Goal: Transaction & Acquisition: Purchase product/service

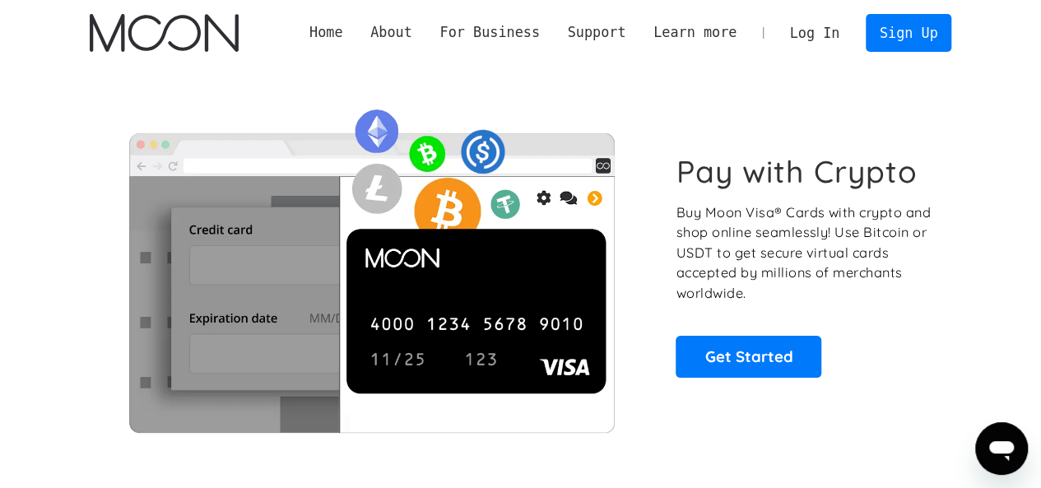
click at [834, 26] on link "Log In" at bounding box center [814, 33] width 77 height 36
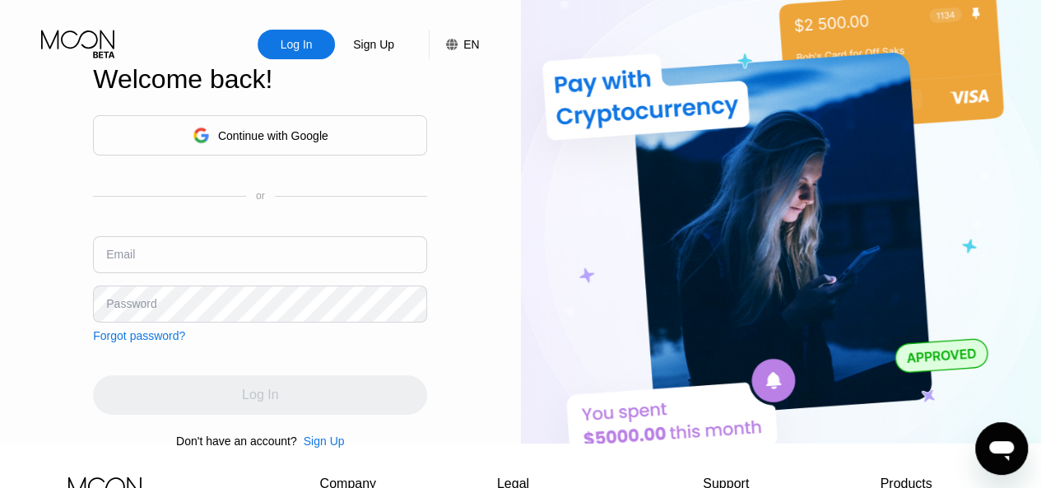
click at [189, 264] on input "text" at bounding box center [260, 254] width 334 height 37
paste input "[EMAIL_ADDRESS][DOMAIN_NAME]"
type input "[EMAIL_ADDRESS][DOMAIN_NAME]"
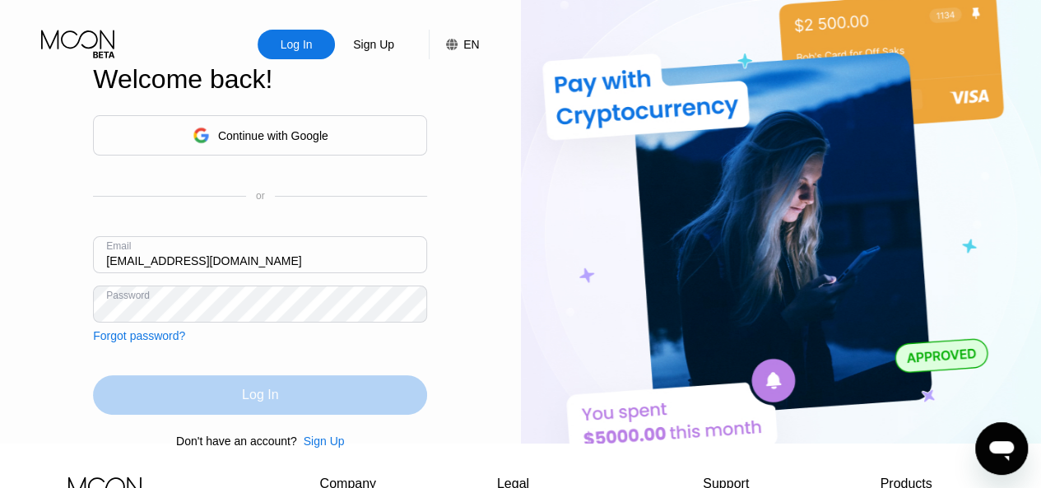
click at [276, 403] on div "Log In" at bounding box center [260, 395] width 36 height 16
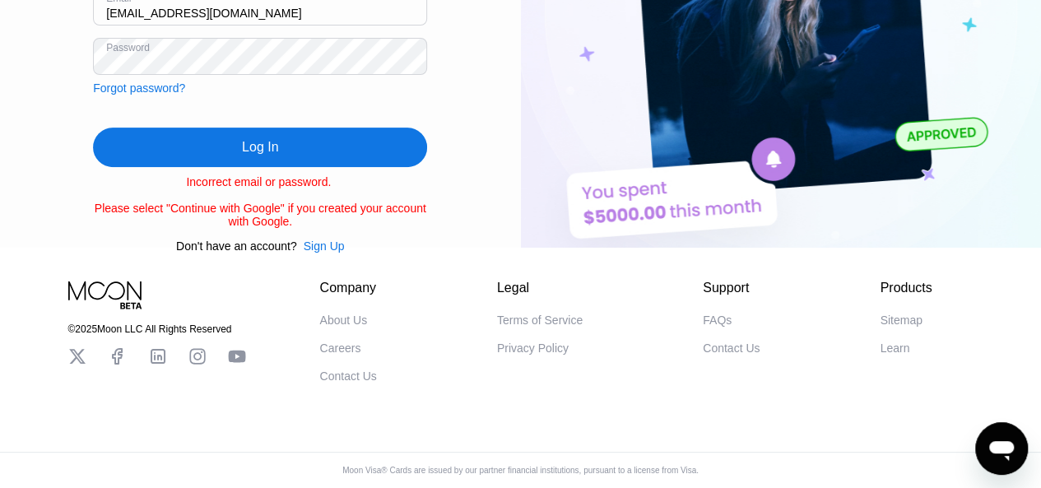
scroll to position [281, 0]
click at [165, 81] on div "Forgot password?" at bounding box center [139, 87] width 92 height 13
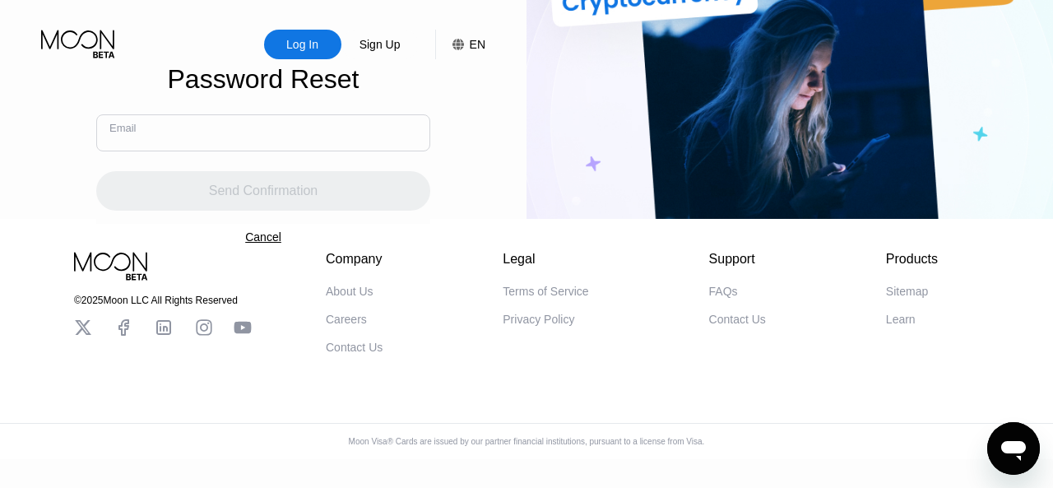
click at [260, 142] on input "text" at bounding box center [263, 132] width 334 height 37
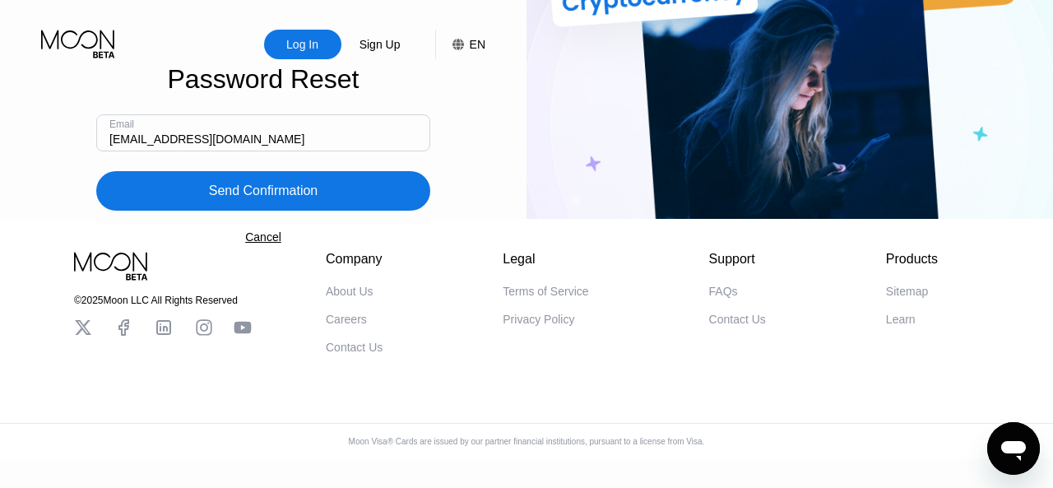
type input "[EMAIL_ADDRESS][DOMAIN_NAME]"
click at [249, 210] on div "Send Confirmation" at bounding box center [263, 190] width 334 height 39
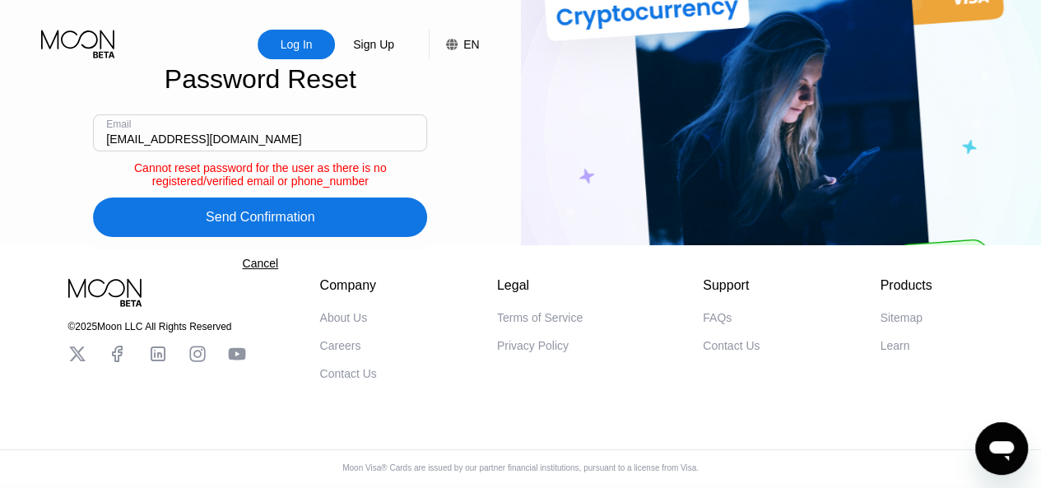
click at [370, 44] on div "Sign Up" at bounding box center [373, 44] width 44 height 16
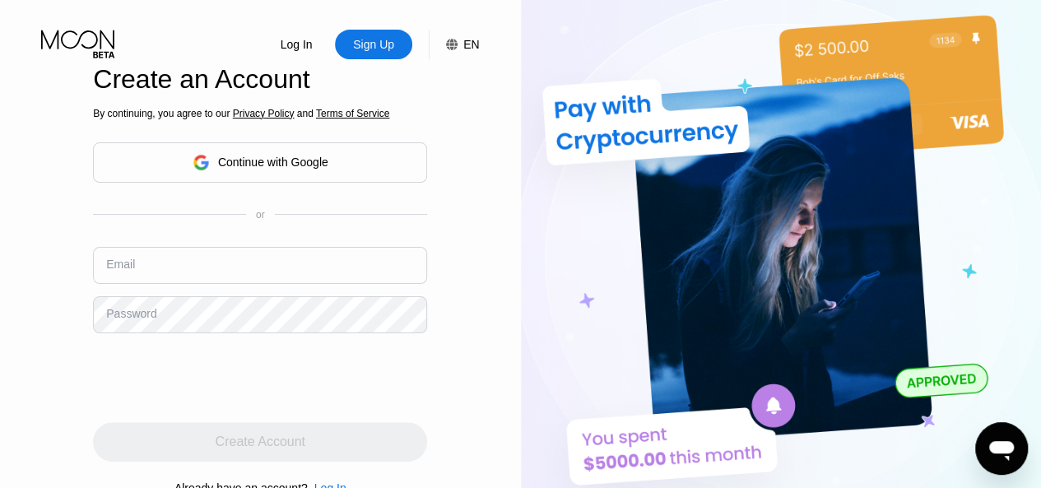
click at [261, 162] on div "Continue with Google" at bounding box center [273, 162] width 110 height 13
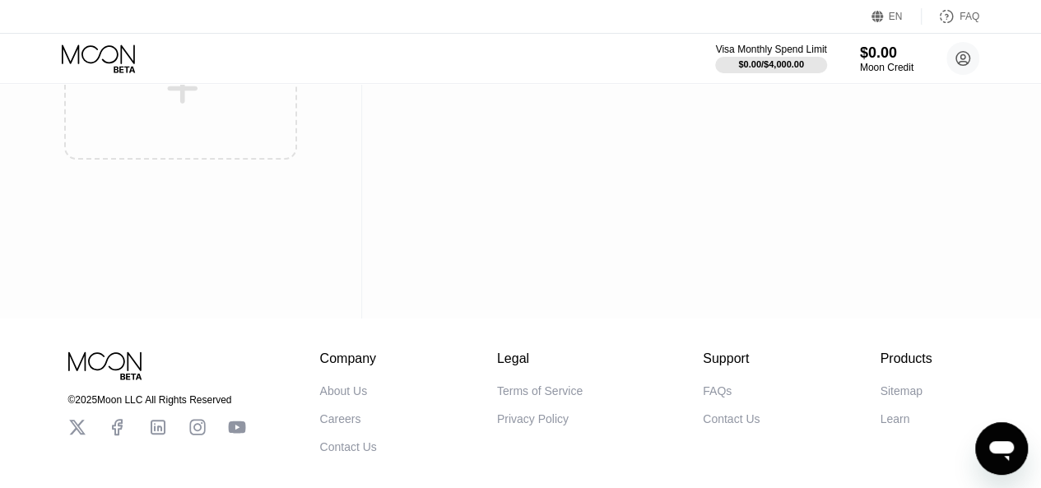
scroll to position [5, 0]
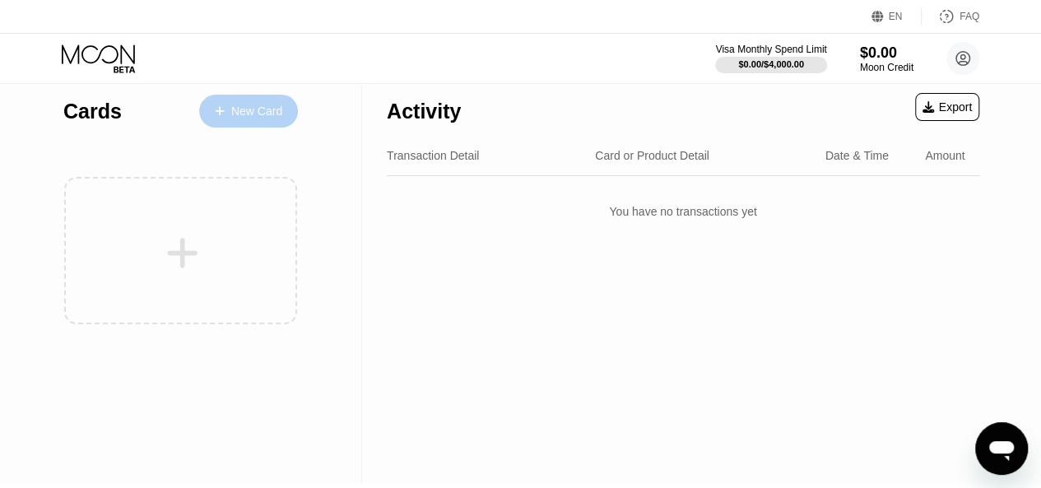
click at [253, 114] on div "New Card" at bounding box center [256, 112] width 51 height 14
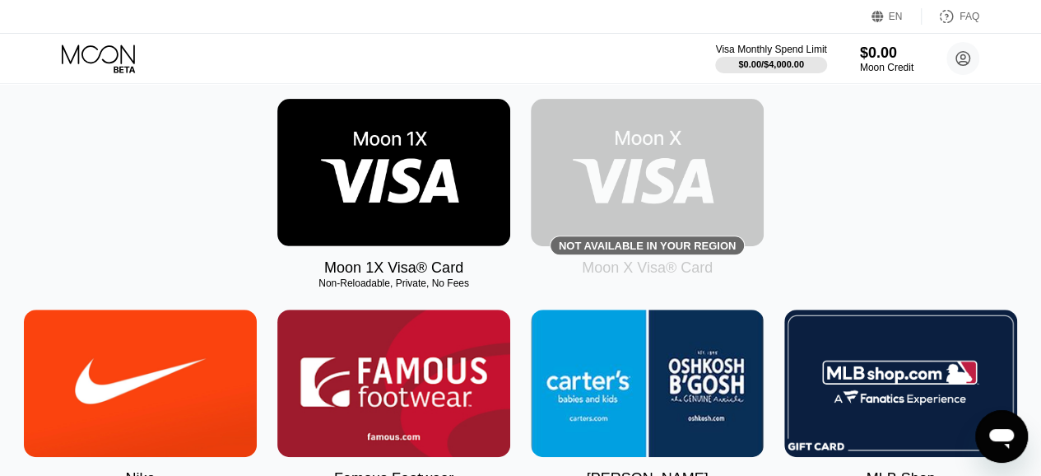
scroll to position [165, 0]
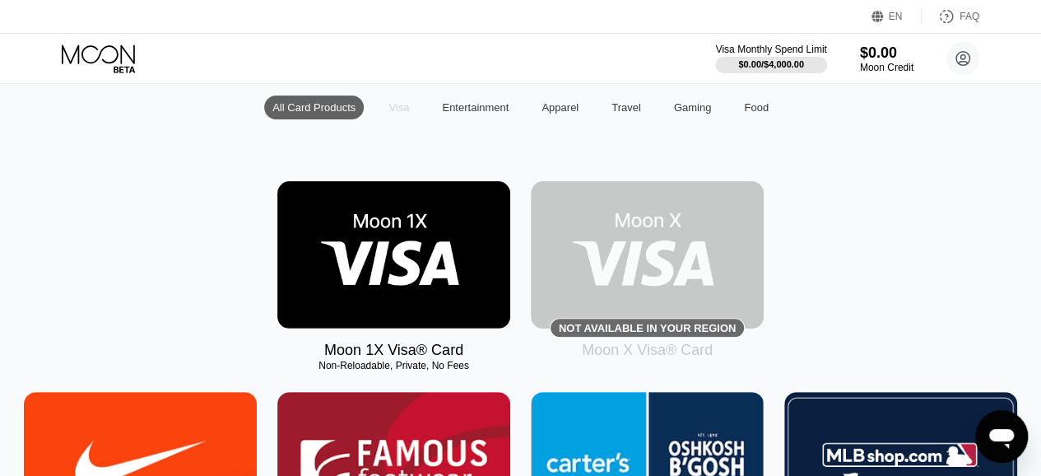
click at [400, 114] on div "Visa" at bounding box center [398, 107] width 21 height 12
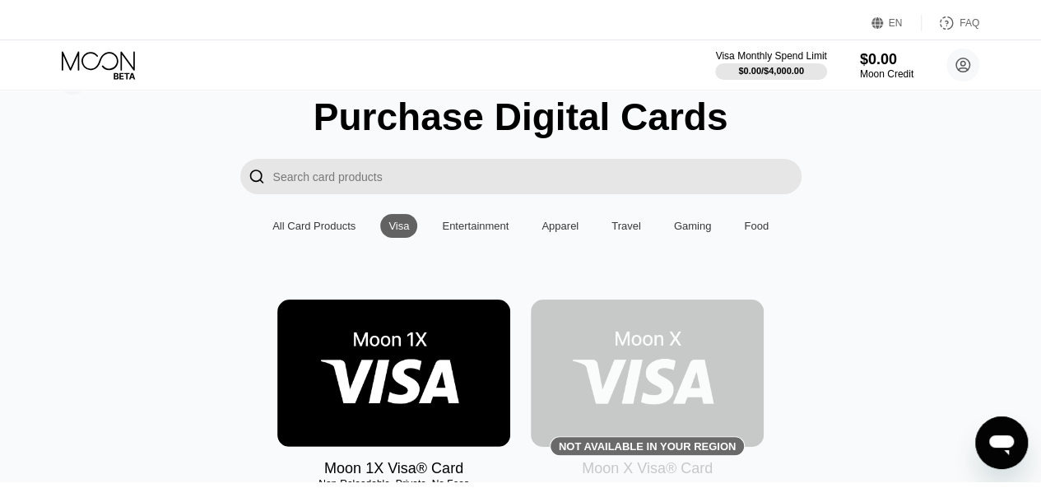
scroll to position [0, 0]
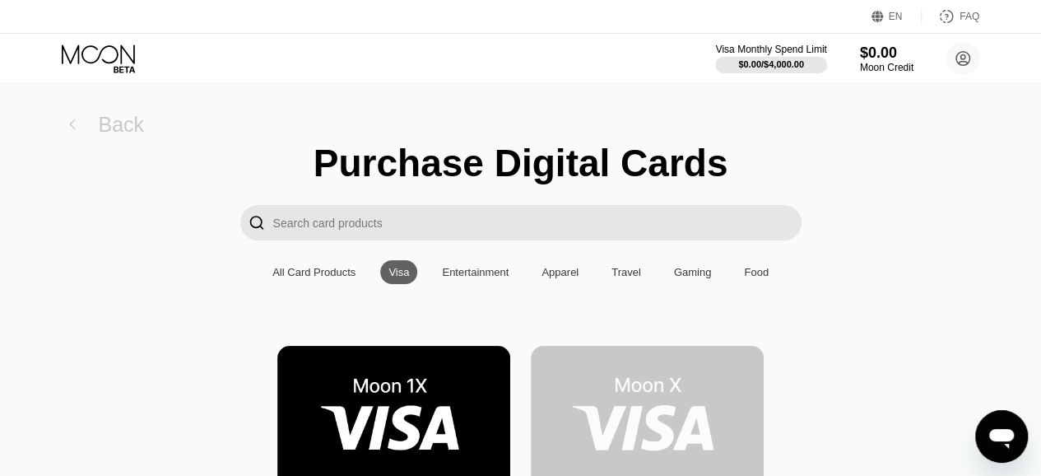
click at [119, 123] on div "Back" at bounding box center [122, 125] width 46 height 24
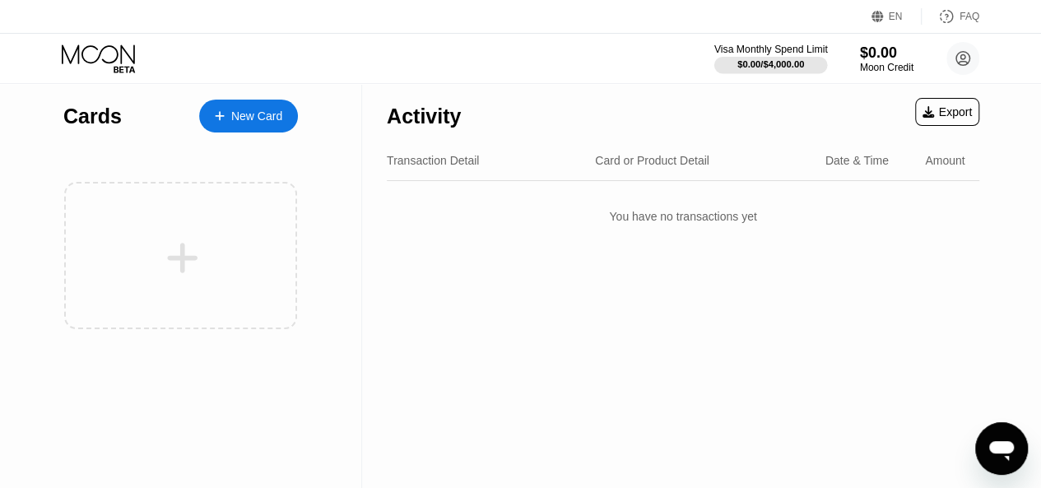
click at [764, 63] on div "$0.00 / $4,000.00" at bounding box center [770, 64] width 67 height 10
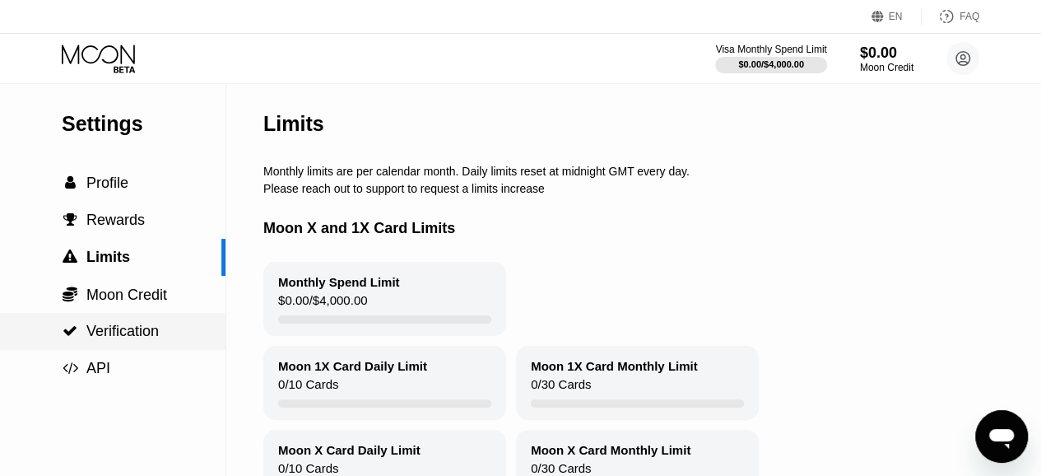
click at [103, 326] on span "Verification" at bounding box center [122, 331] width 72 height 16
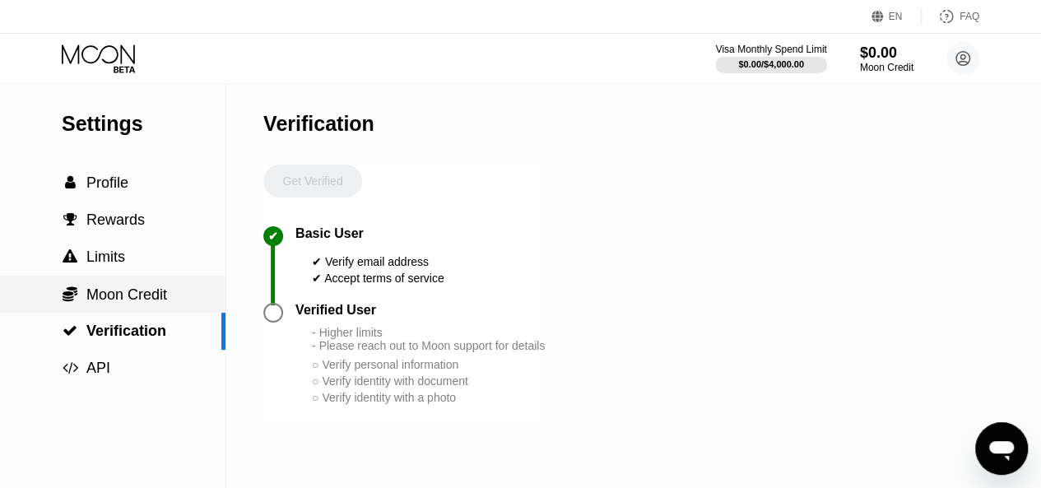
click at [104, 294] on span "Moon Credit" at bounding box center [126, 294] width 81 height 16
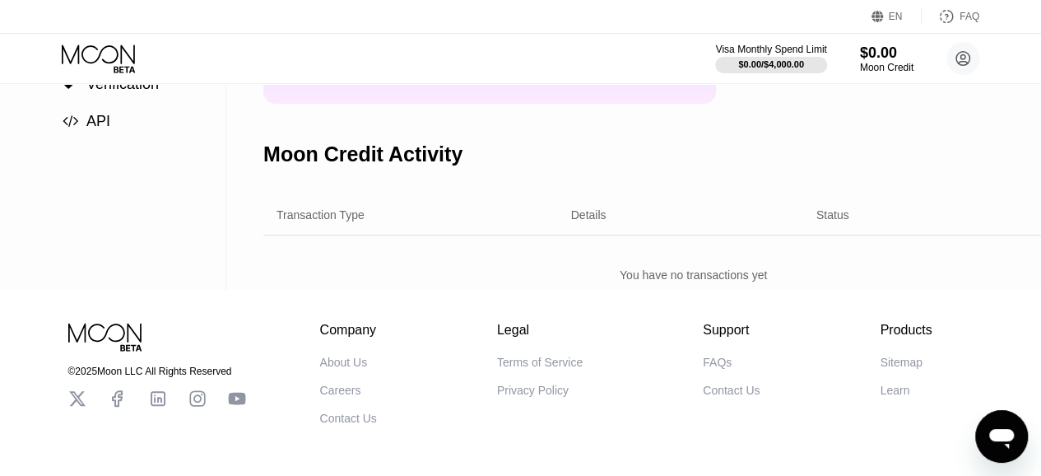
scroll to position [82, 0]
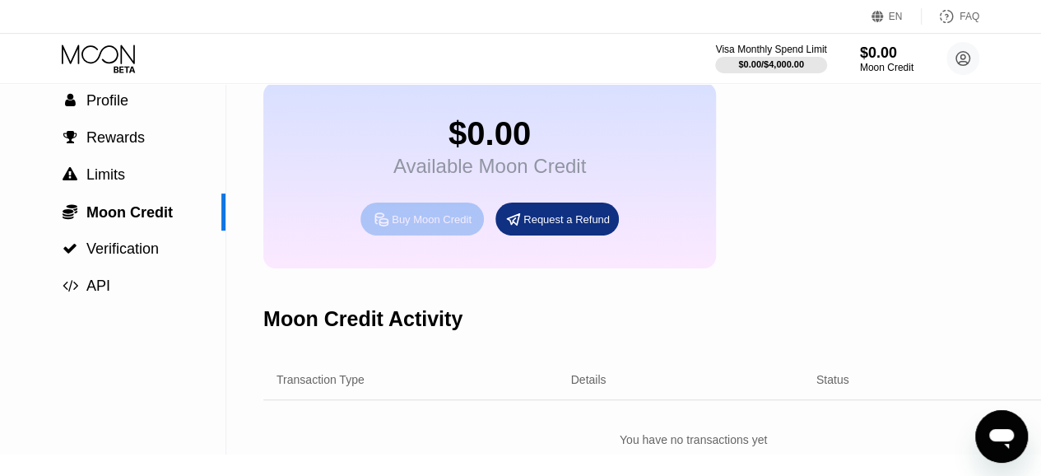
click at [433, 226] on div "Buy Moon Credit" at bounding box center [432, 219] width 80 height 14
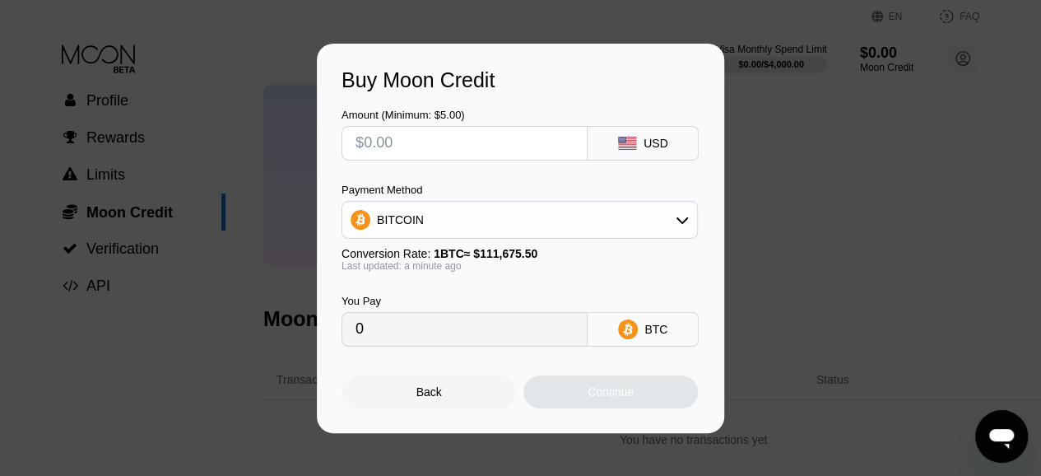
click at [864, 231] on div "Buy Moon Credit Amount (Minimum: $5.00) USD Payment Method BITCOIN Conversion R…" at bounding box center [520, 238] width 1041 height 389
click at [950, 256] on div "Buy Moon Credit Amount (Minimum: $5.00) USD Payment Method BITCOIN Conversion R…" at bounding box center [520, 238] width 1041 height 389
click at [958, 191] on div "Buy Moon Credit Amount (Minimum: $5.00) USD Payment Method BITCOIN Conversion R…" at bounding box center [520, 238] width 1041 height 389
click at [250, 304] on div "Buy Moon Credit Amount (Minimum: $5.00) USD Payment Method BITCOIN Conversion R…" at bounding box center [520, 238] width 1041 height 389
click at [272, 91] on div "Buy Moon Credit Amount (Minimum: $5.00) USD Payment Method BITCOIN Conversion R…" at bounding box center [520, 238] width 1041 height 389
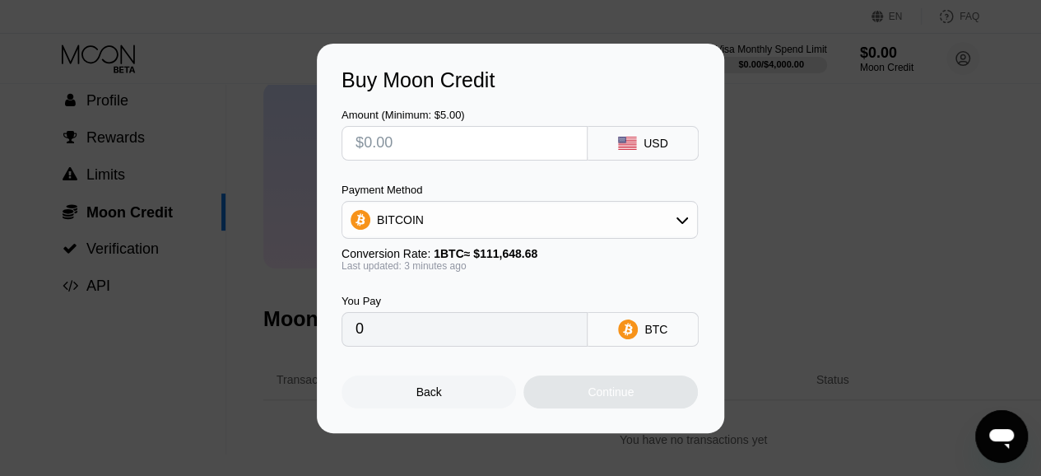
click at [767, 169] on div "Buy Moon Credit Amount (Minimum: $5.00) USD Payment Method BITCOIN Conversion R…" at bounding box center [520, 238] width 1041 height 389
